Goal: Transaction & Acquisition: Obtain resource

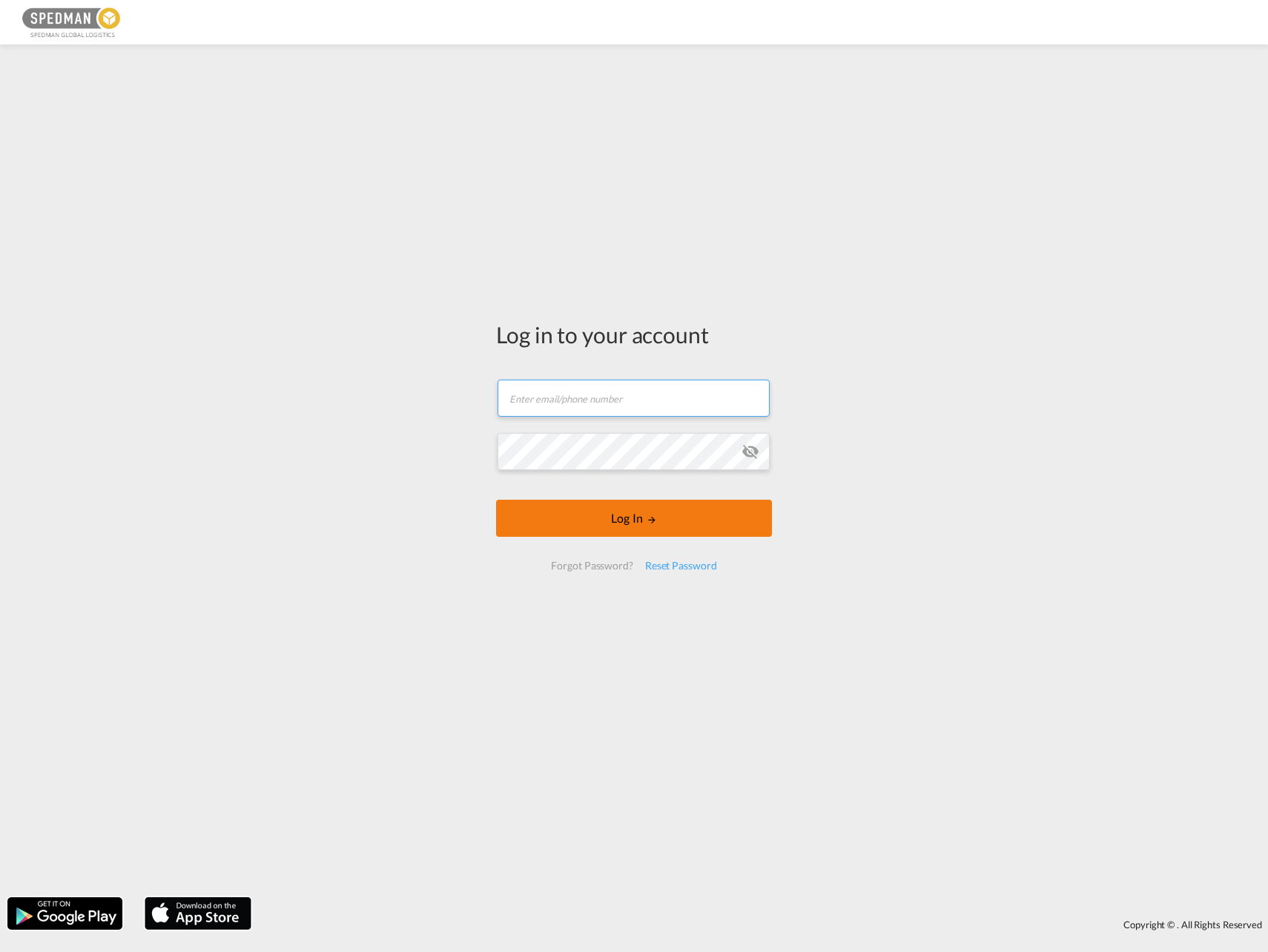
type input "[EMAIL_ADDRESS][DOMAIN_NAME]"
click at [648, 515] on md-icon "LOGIN" at bounding box center [651, 519] width 10 height 10
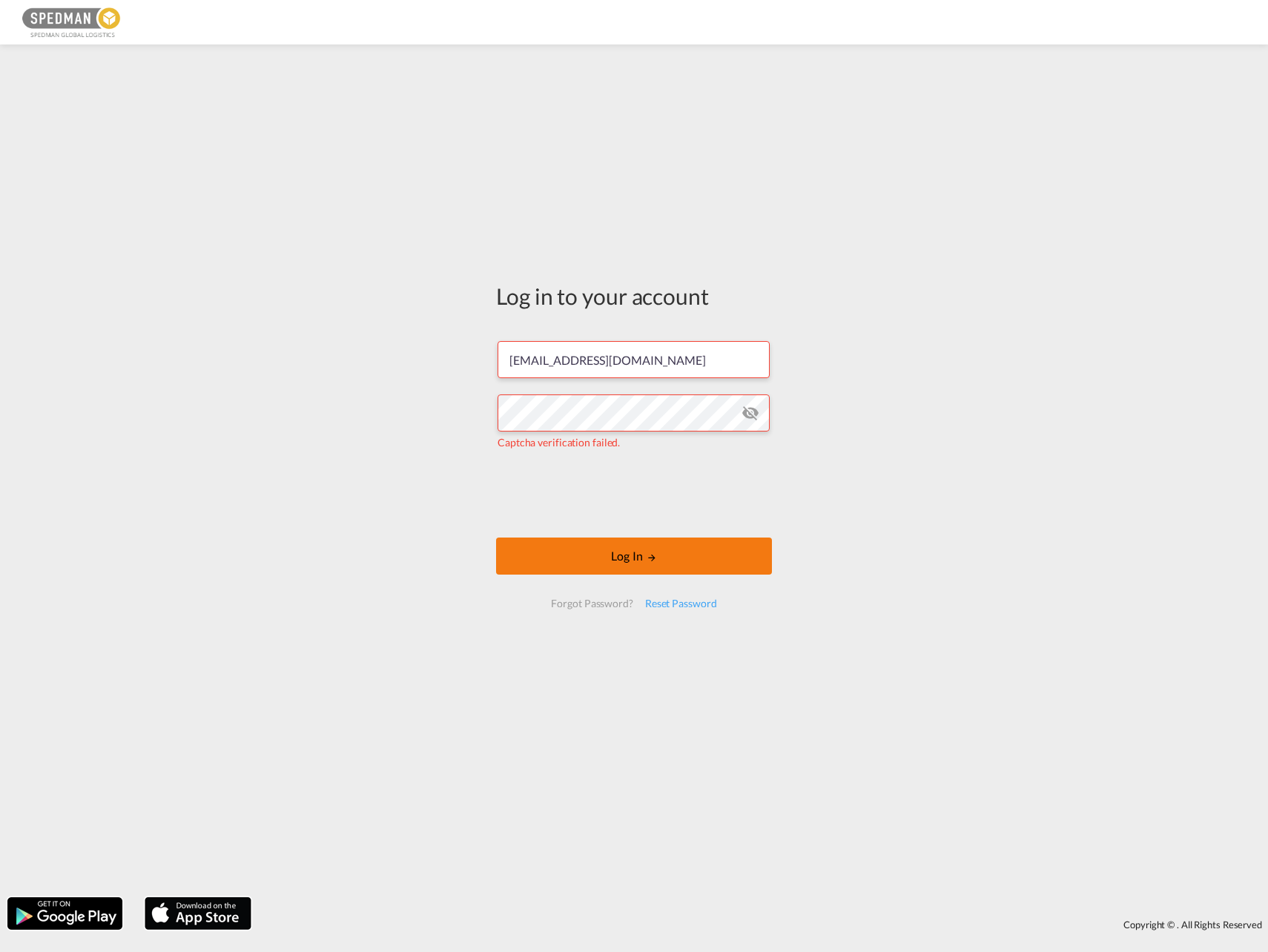
click at [655, 561] on md-icon "LOGIN" at bounding box center [651, 557] width 10 height 10
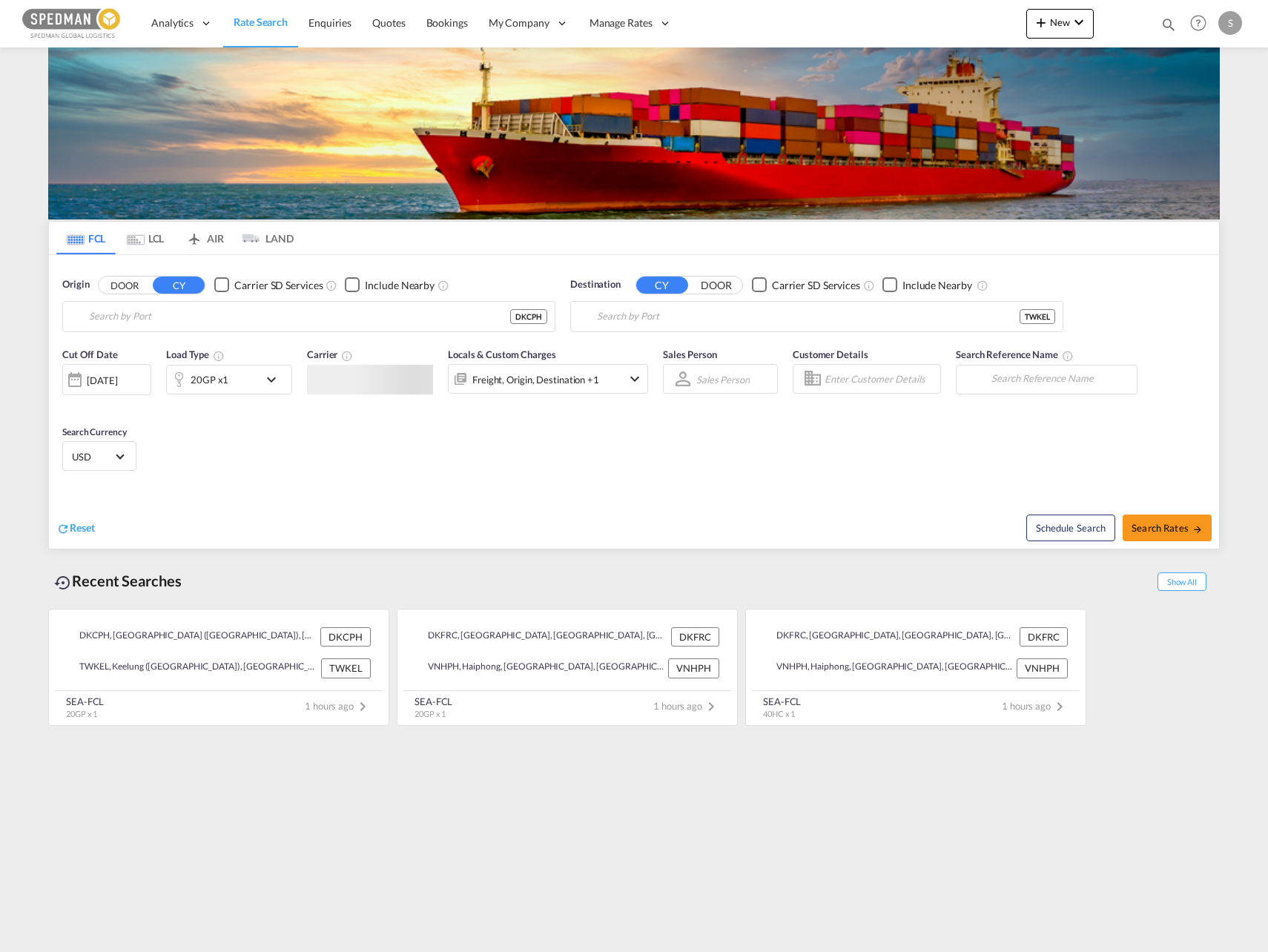
type input "[GEOGRAPHIC_DATA] ([GEOGRAPHIC_DATA]), DKCPH"
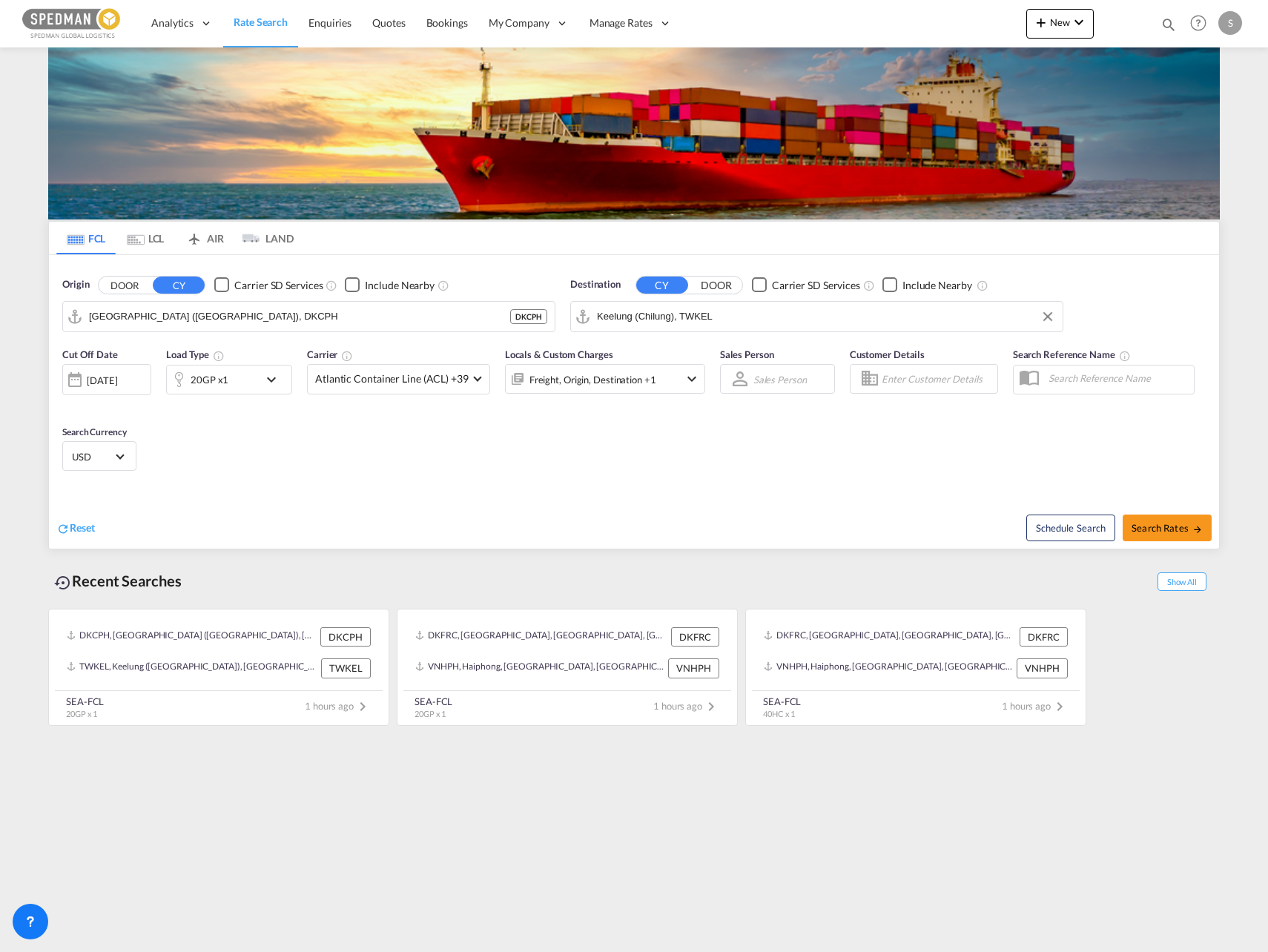
click at [678, 323] on input "Keelung (Chilung), TWKEL" at bounding box center [826, 316] width 459 height 22
click at [678, 349] on div "Cat Lai Viet Nam VNCLI" at bounding box center [712, 357] width 282 height 45
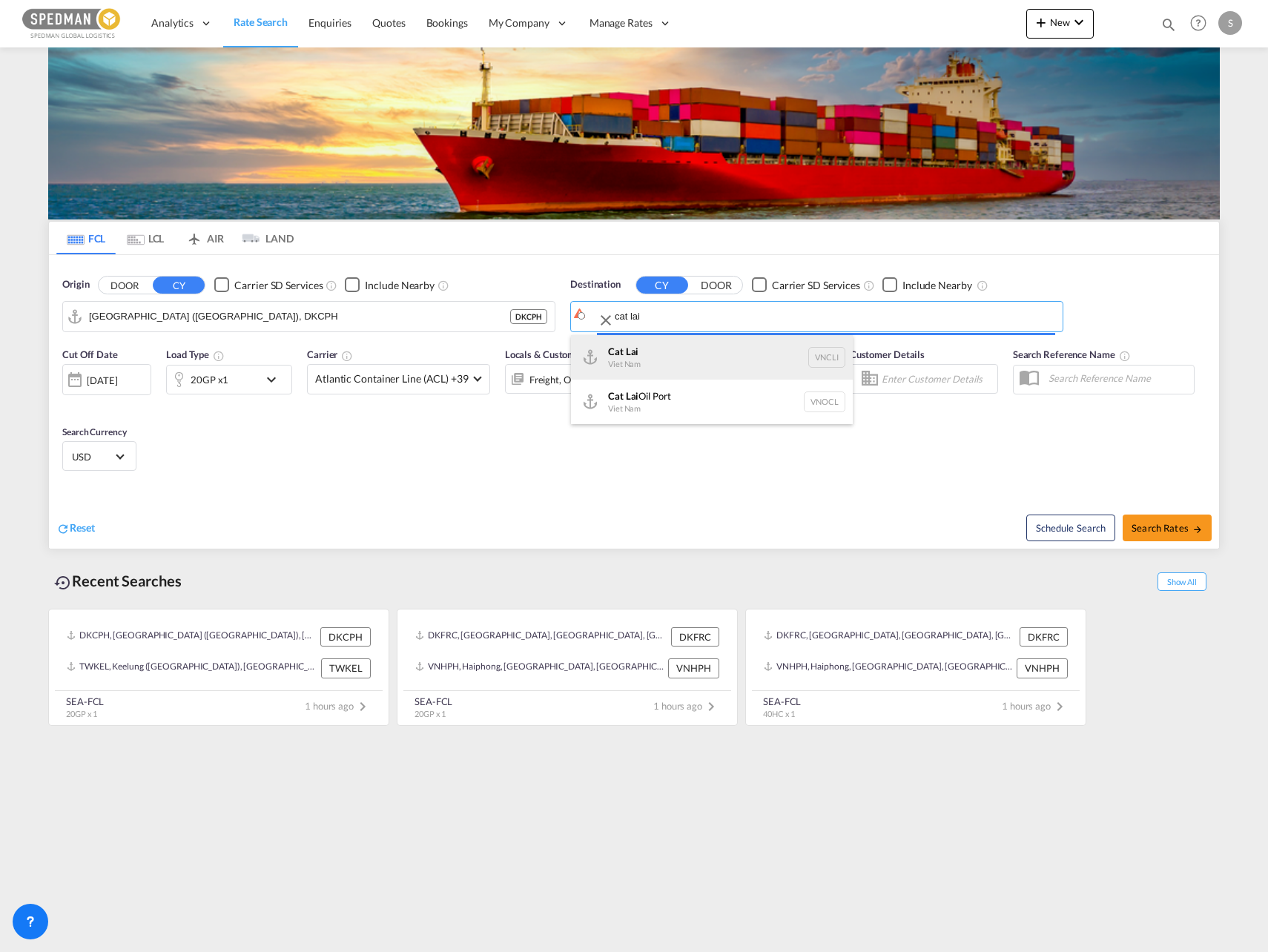
type input "Cat Lai, VNCLI"
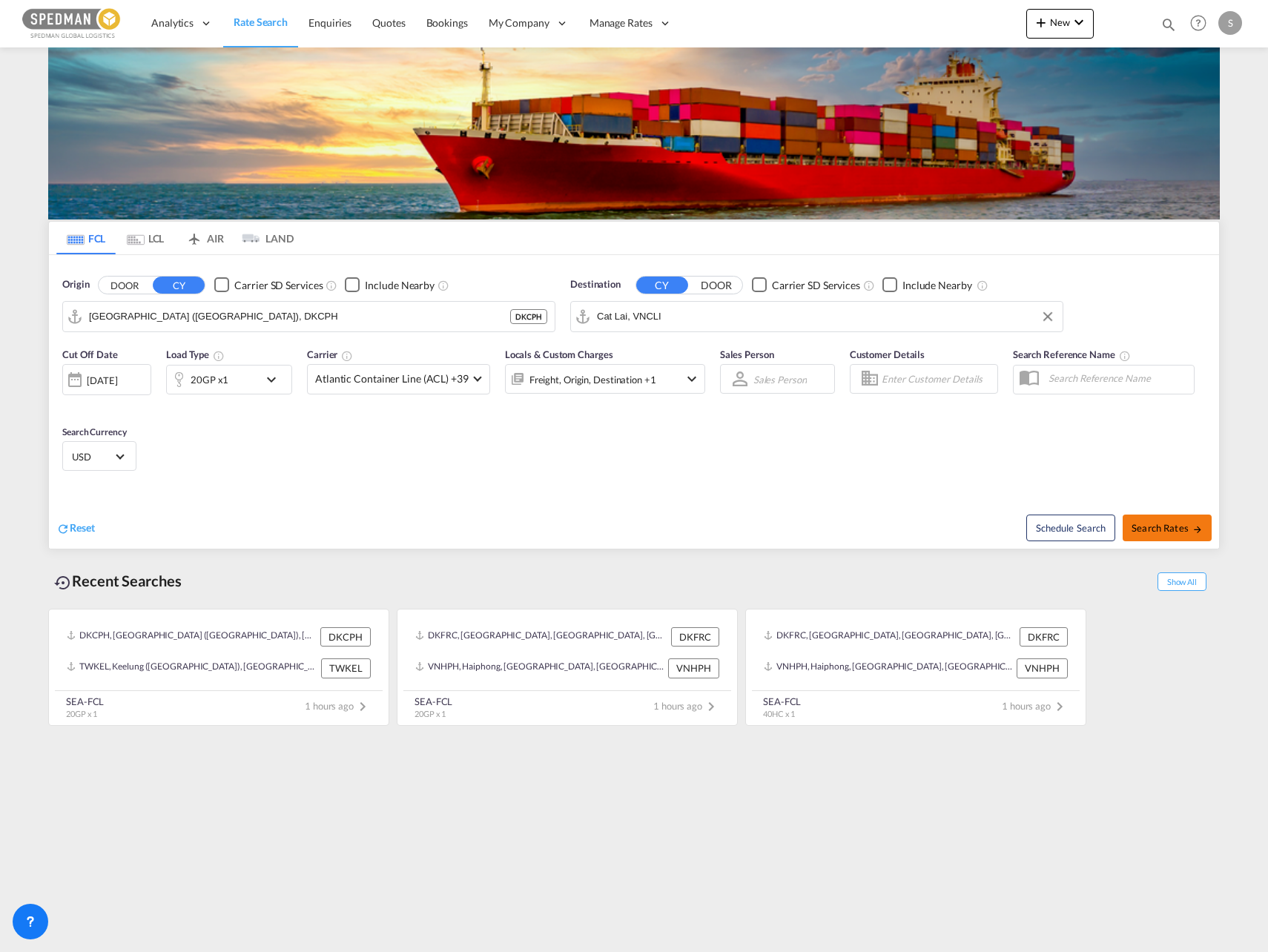
click at [1179, 526] on span "Search Rates" at bounding box center [1167, 528] width 71 height 12
type input "DKCPH to VNCLI / [DATE]"
